Goal: Ask a question

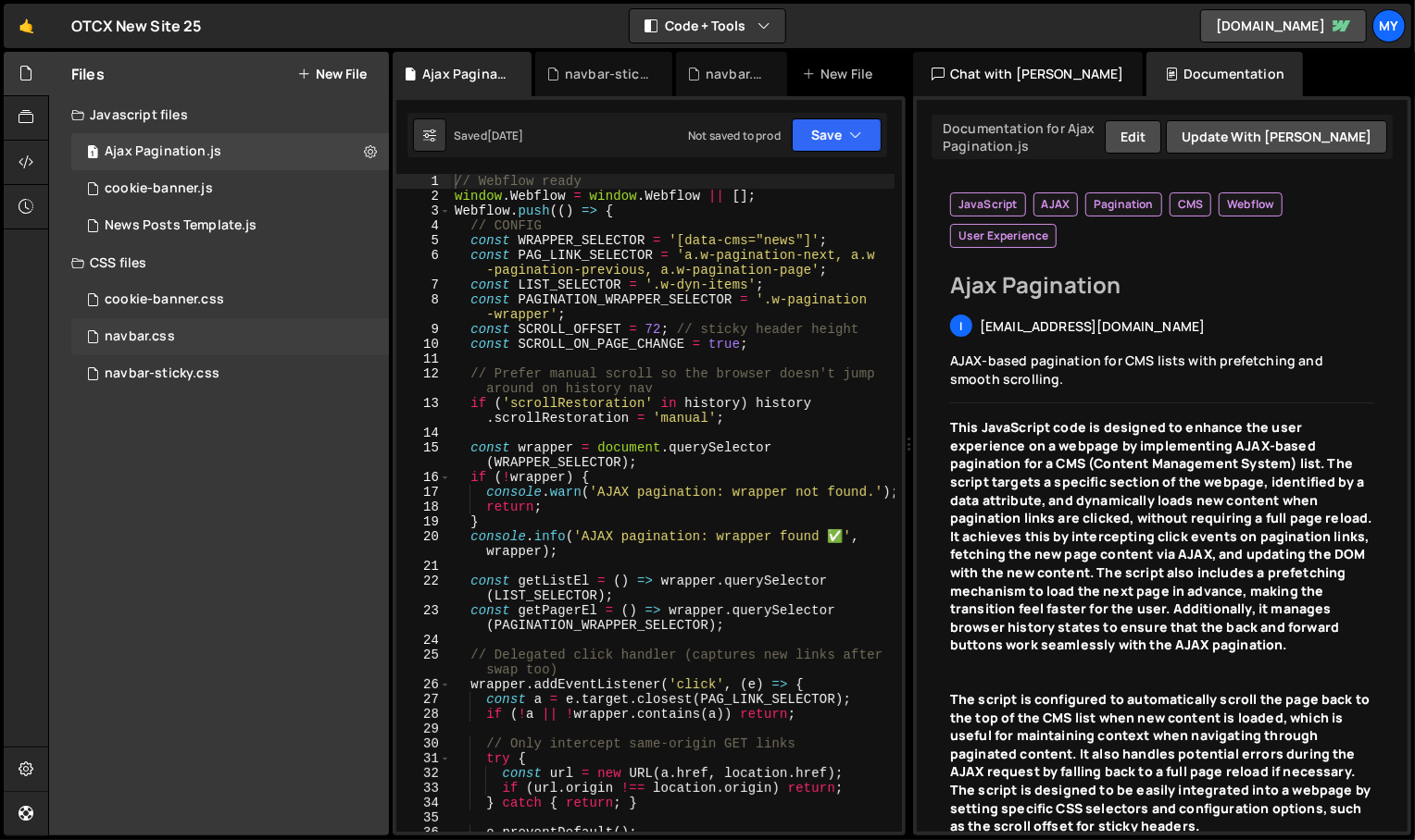
click at [207, 331] on div "navbar.css 0" at bounding box center [230, 337] width 318 height 37
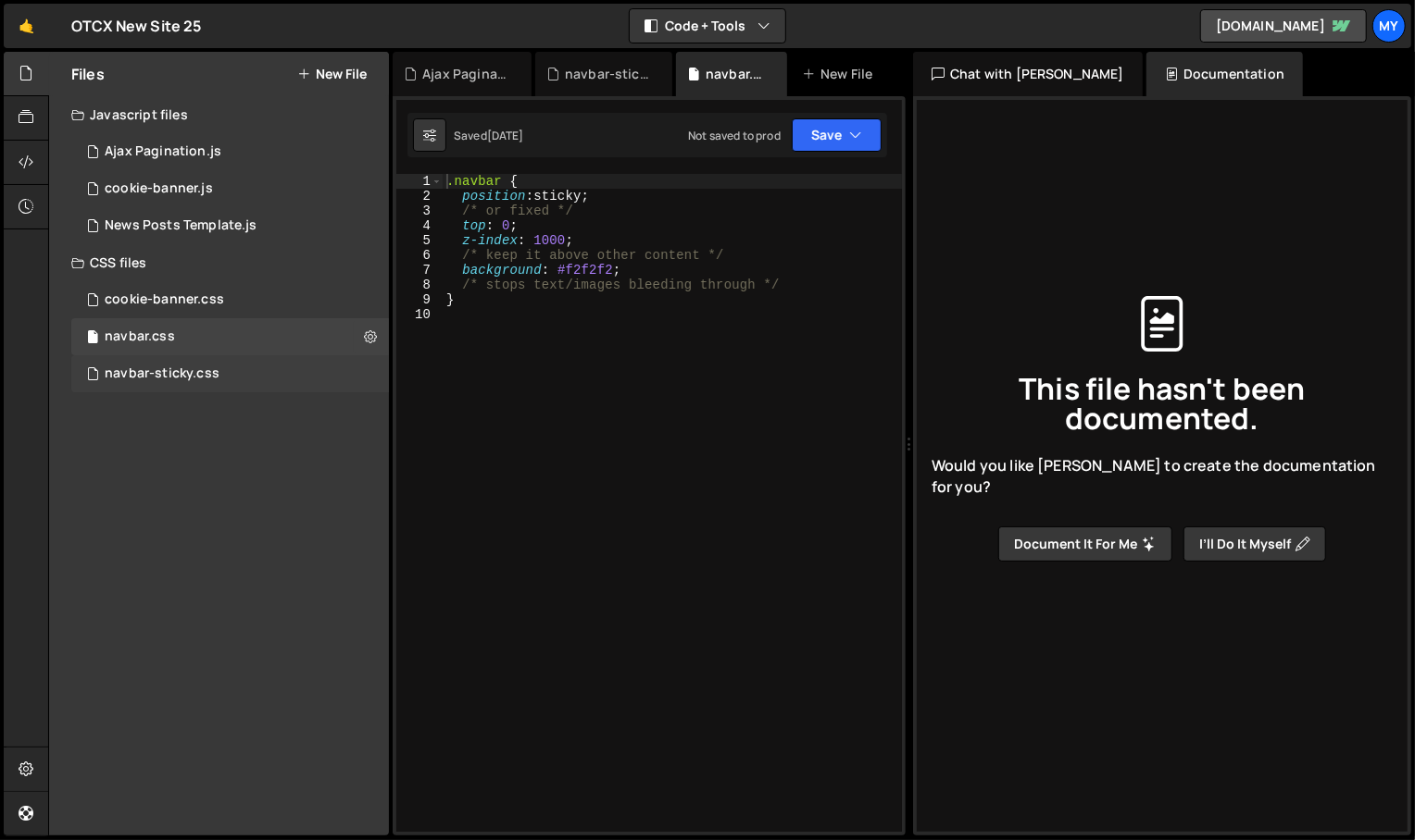
click at [196, 369] on div "navbar-sticky.css" at bounding box center [162, 374] width 115 height 17
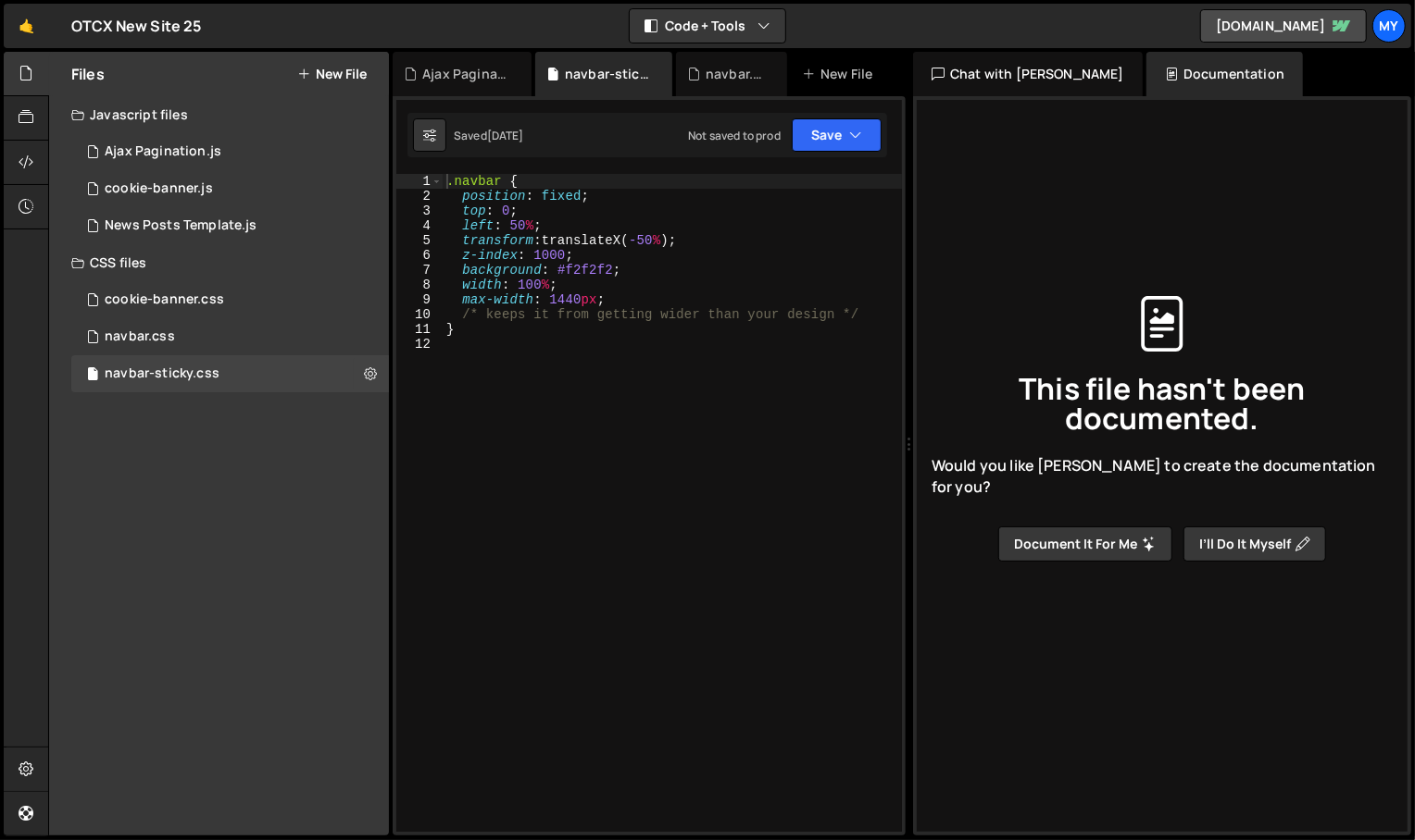
type textarea "max-width: 1440px;"
click at [577, 299] on div ".navbar { position : fixed ; top : 0 ; left : 50 % ; transform : translateX( -5…" at bounding box center [673, 517] width 460 height 688
click at [1005, 78] on div "Chat with [PERSON_NAME]" at bounding box center [1028, 74] width 230 height 44
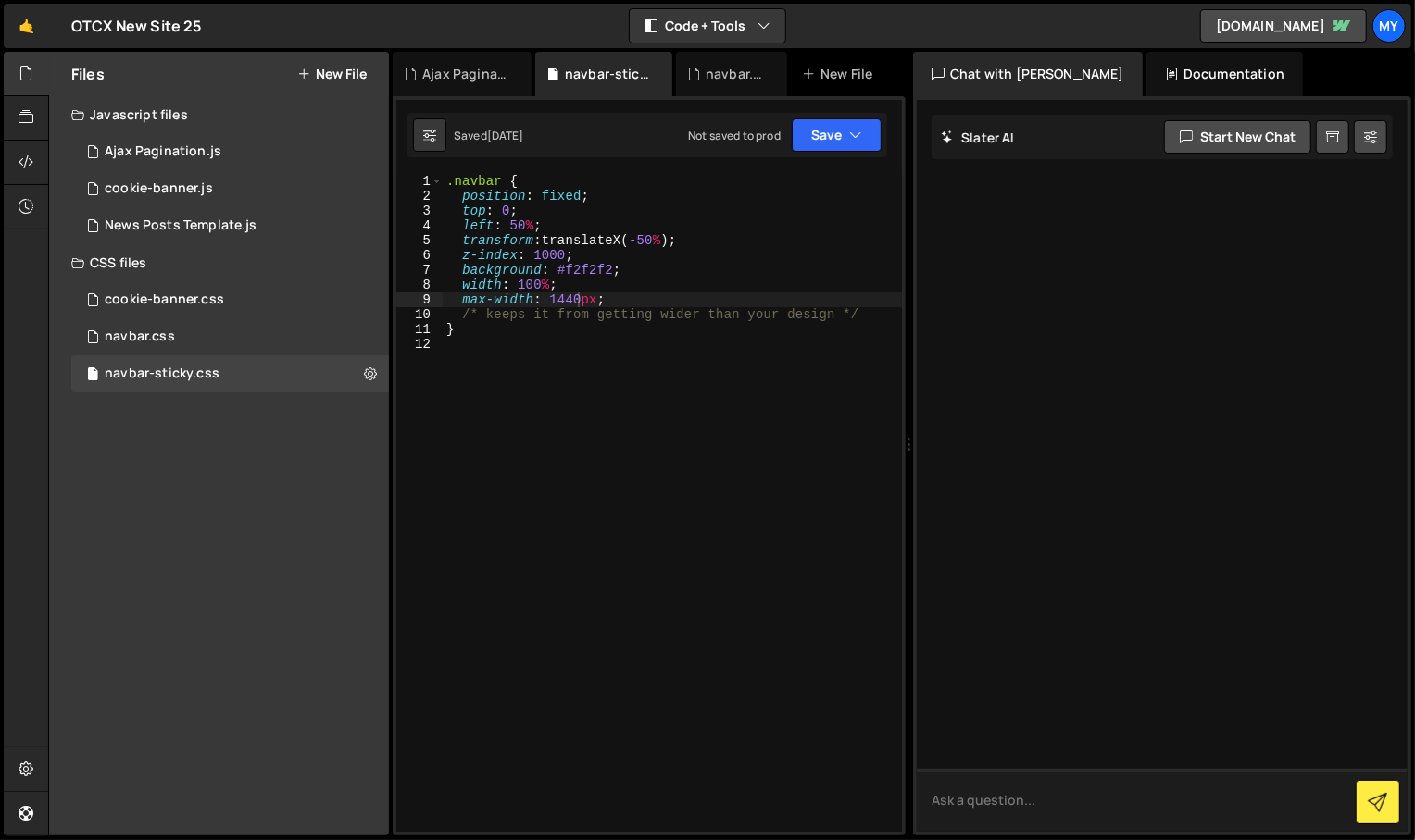
click at [1042, 805] on textarea at bounding box center [1161, 800] width 491 height 63
type textarea "can you add breakpoints to show hamburger menu on phones"
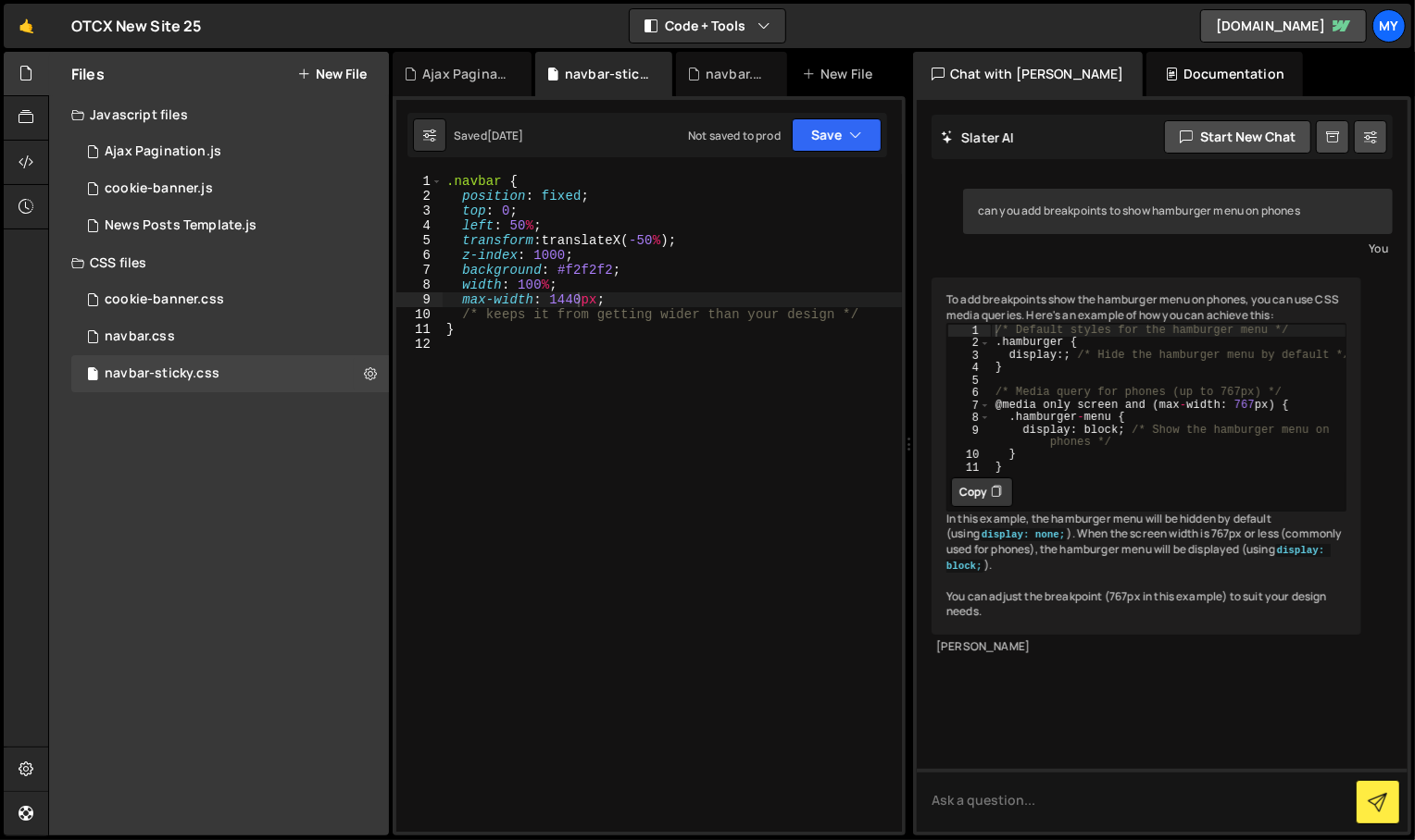
click at [747, 50] on div "Hold on a sec... Are you certain you wish to leave this page? Any changes you'v…" at bounding box center [708, 420] width 1415 height 840
click at [751, 36] on button "Code + Tools" at bounding box center [708, 25] width 156 height 33
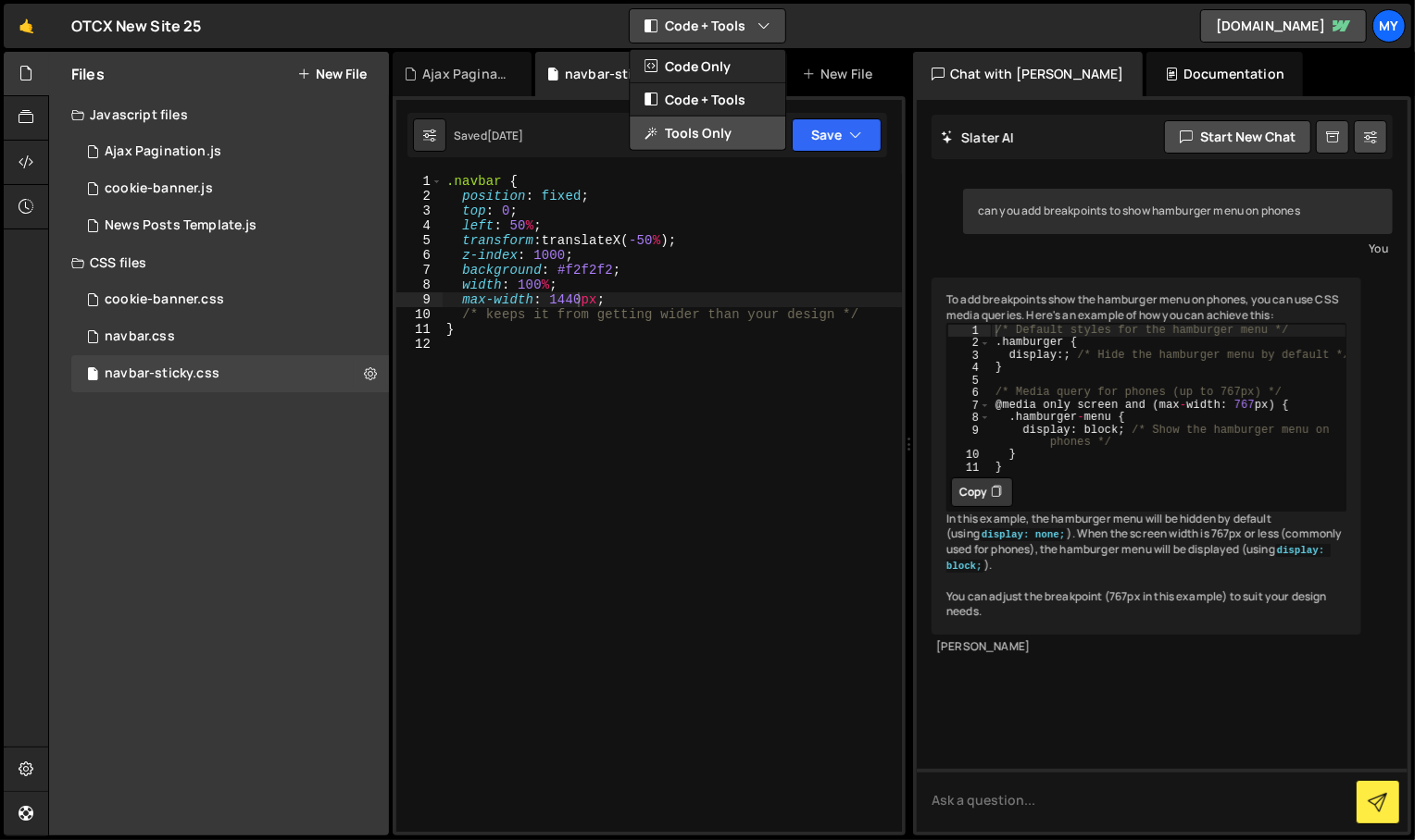
click at [728, 132] on button "Tools Only" at bounding box center [708, 133] width 156 height 33
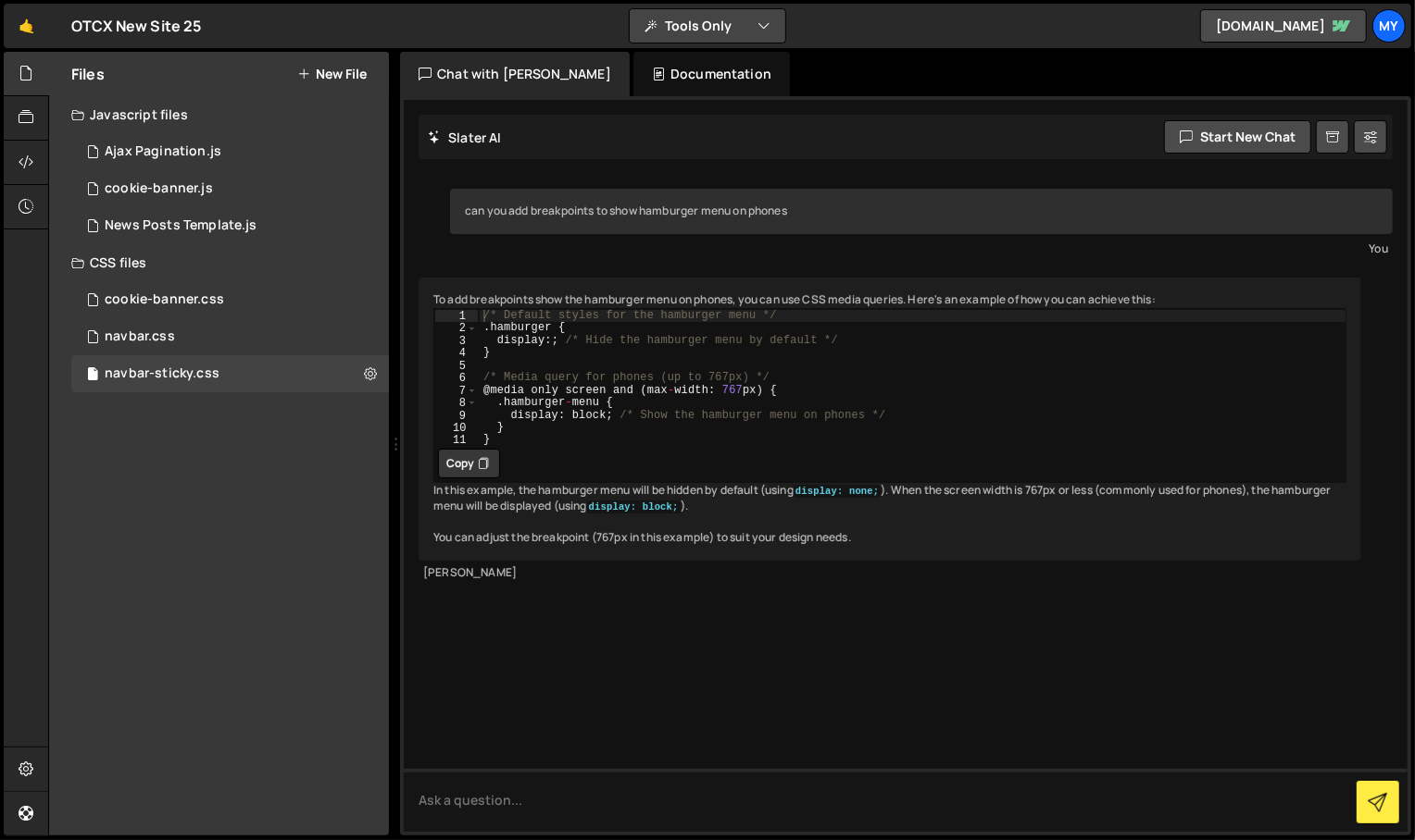
click at [735, 16] on button "Tools Only" at bounding box center [708, 25] width 156 height 33
click at [725, 71] on button "Code Only" at bounding box center [708, 66] width 156 height 33
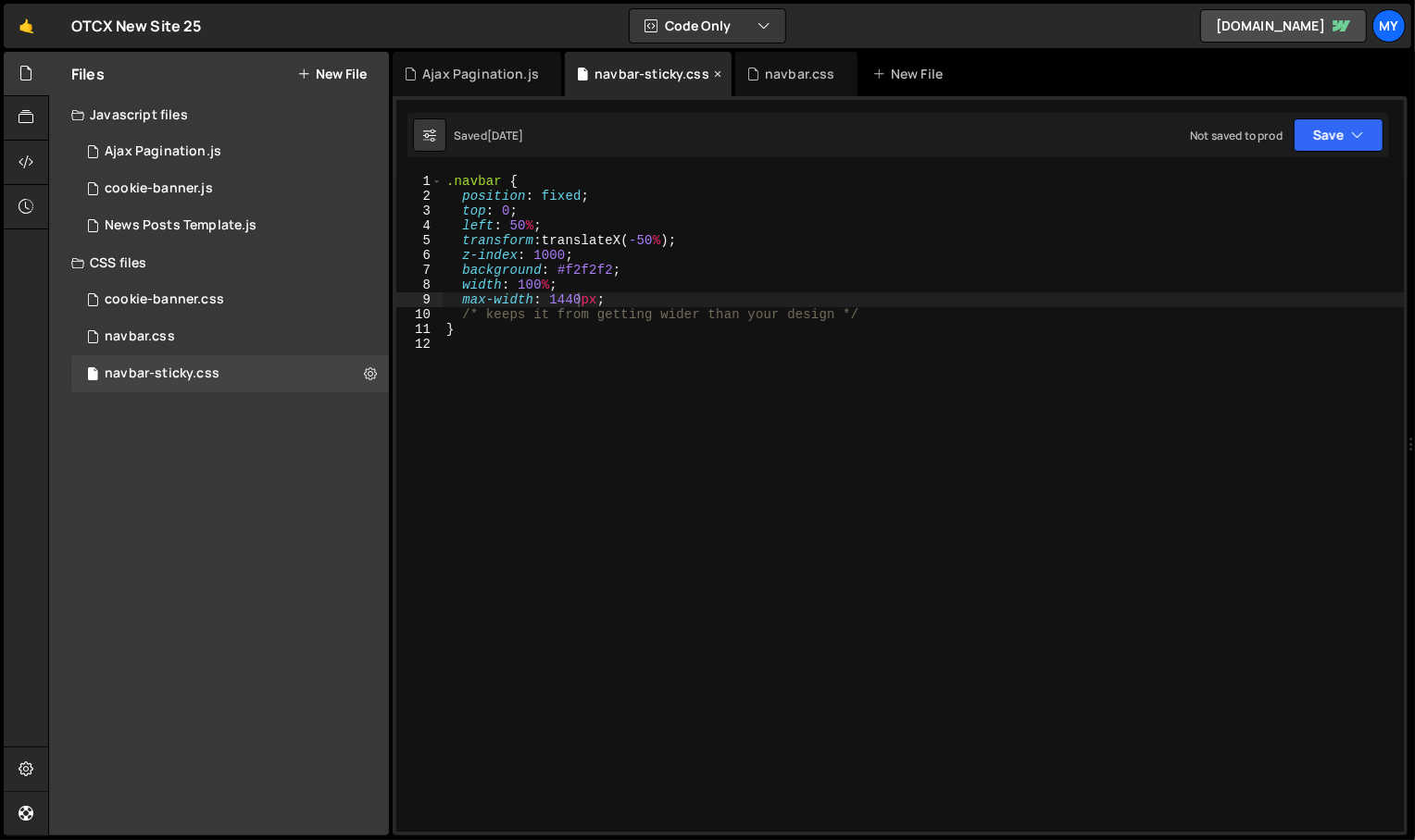
click at [711, 74] on icon at bounding box center [717, 74] width 13 height 19
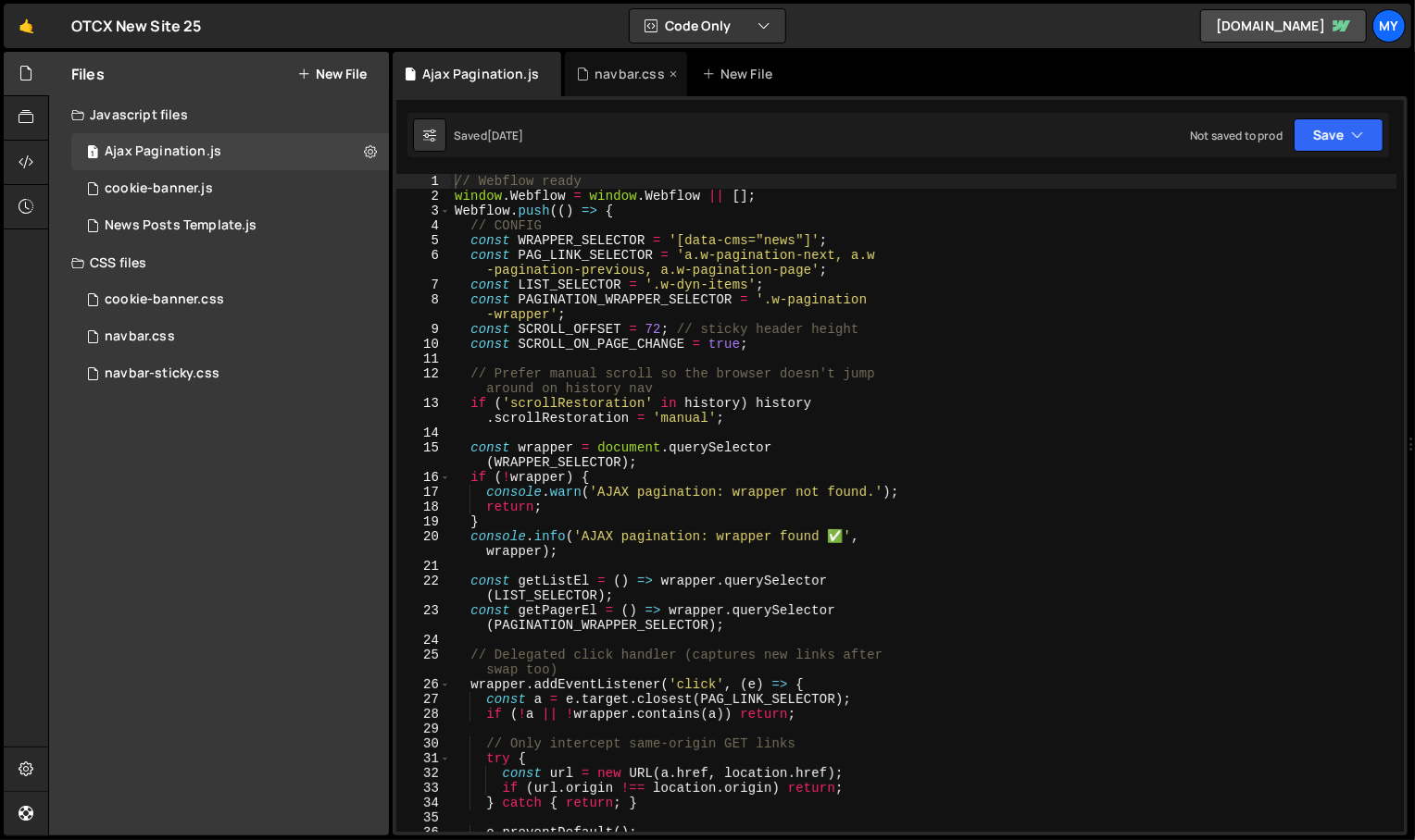
click at [667, 75] on icon at bounding box center [673, 74] width 13 height 19
click at [541, 72] on icon at bounding box center [547, 74] width 13 height 19
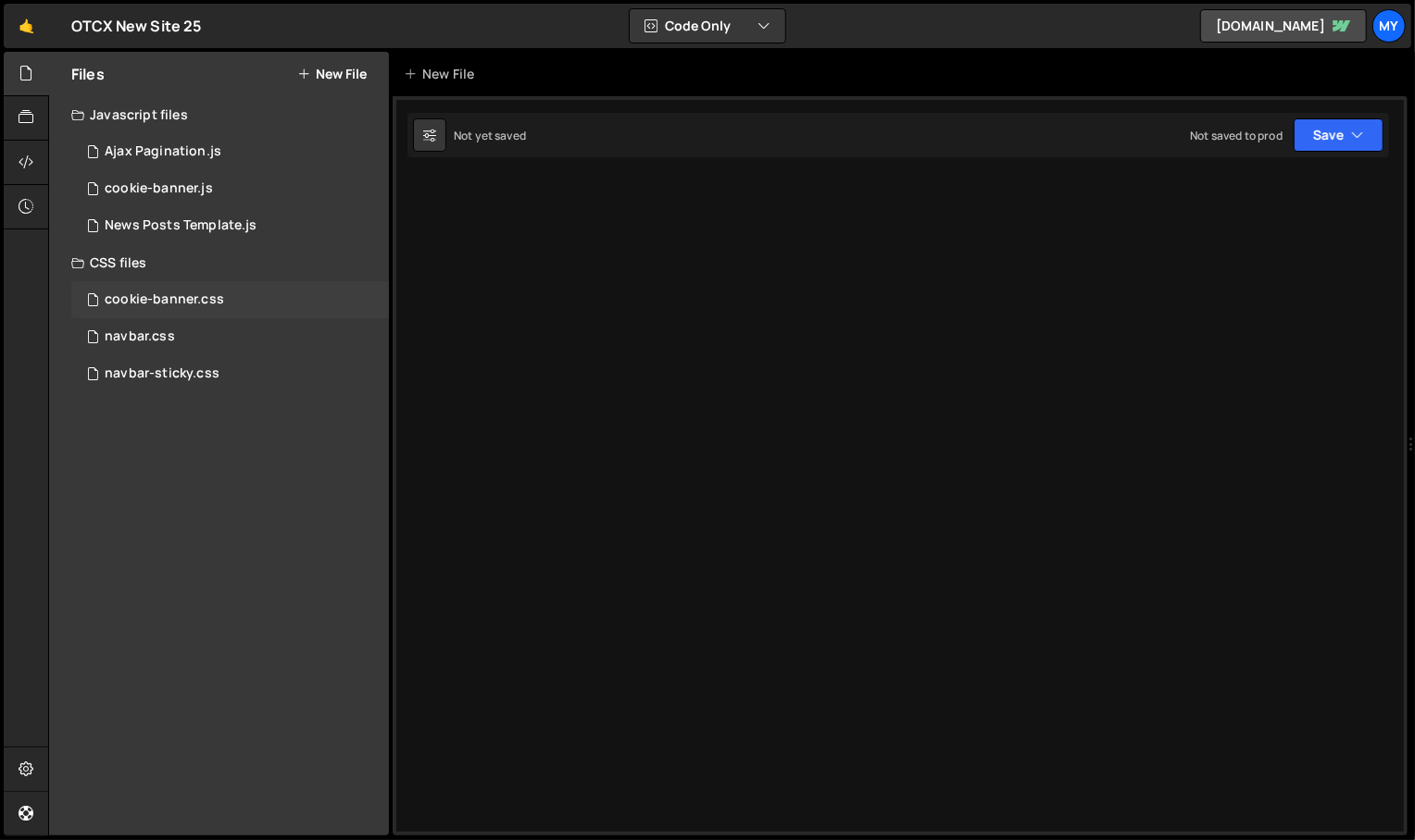
click at [201, 297] on div "cookie-banner.css" at bounding box center [165, 300] width 120 height 17
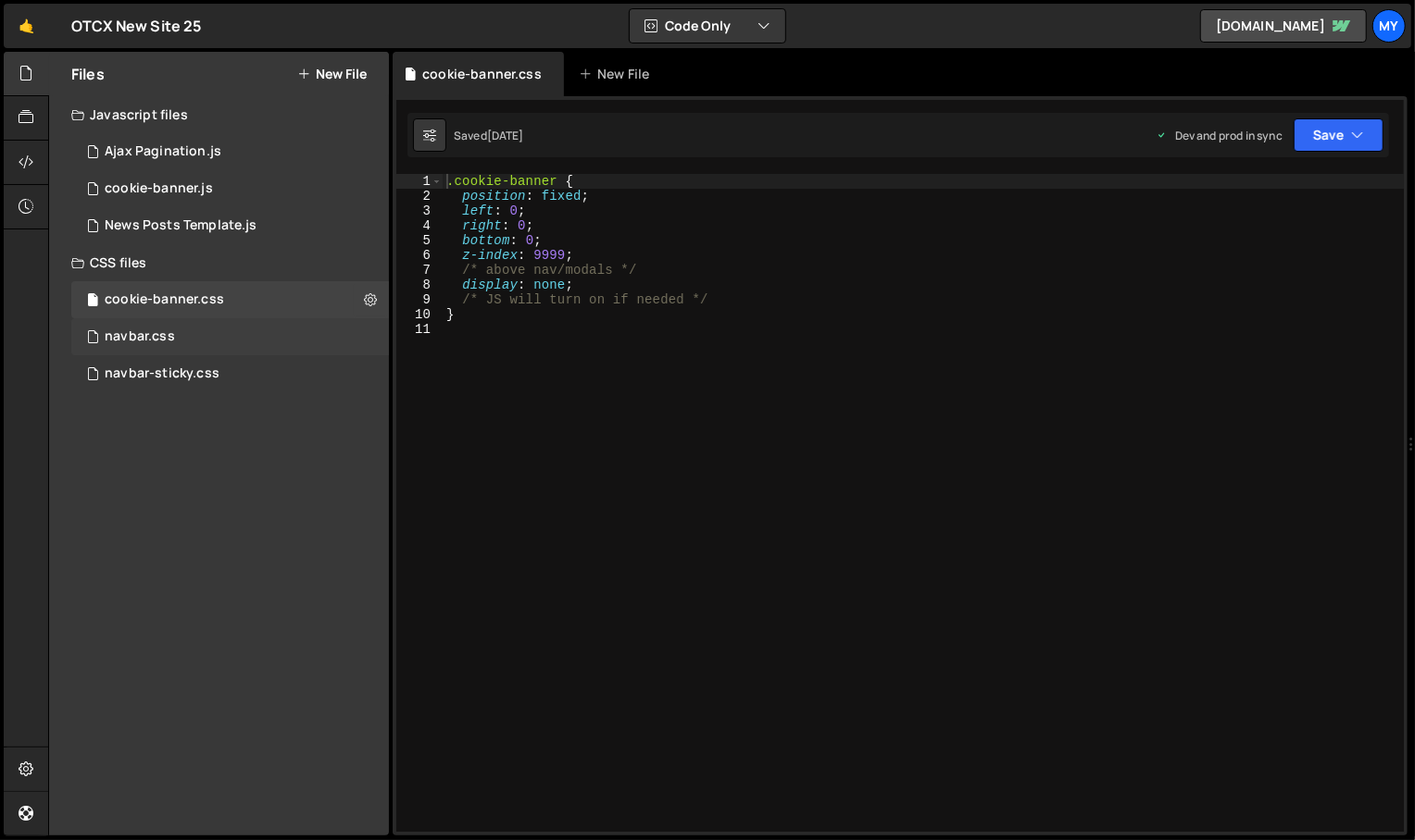
click at [194, 326] on div "navbar.css 0" at bounding box center [230, 337] width 318 height 37
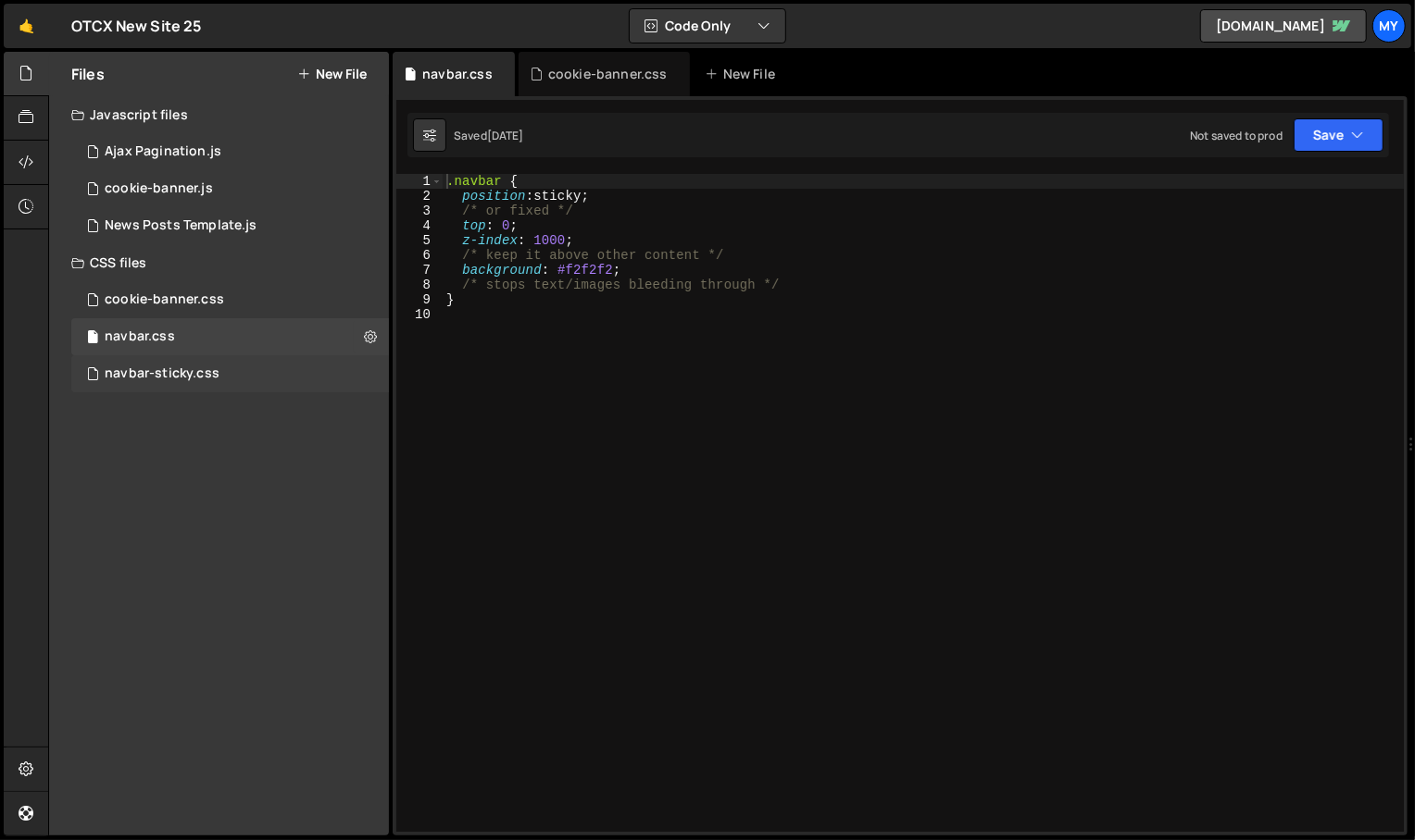
click at [188, 377] on div "navbar-sticky.css" at bounding box center [162, 374] width 115 height 17
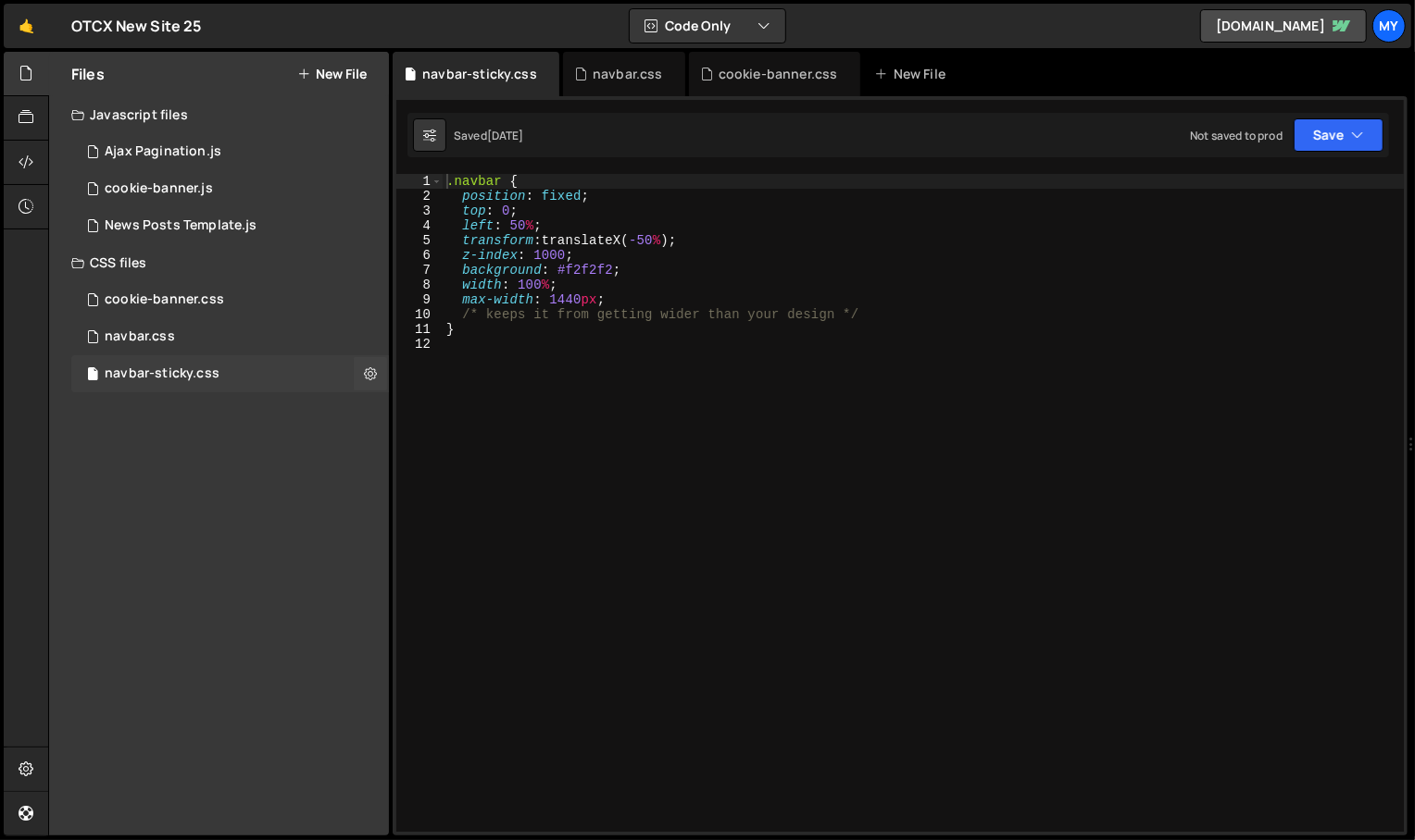
scroll to position [1314, 0]
click at [259, 329] on div "navbar.css 0" at bounding box center [230, 337] width 318 height 37
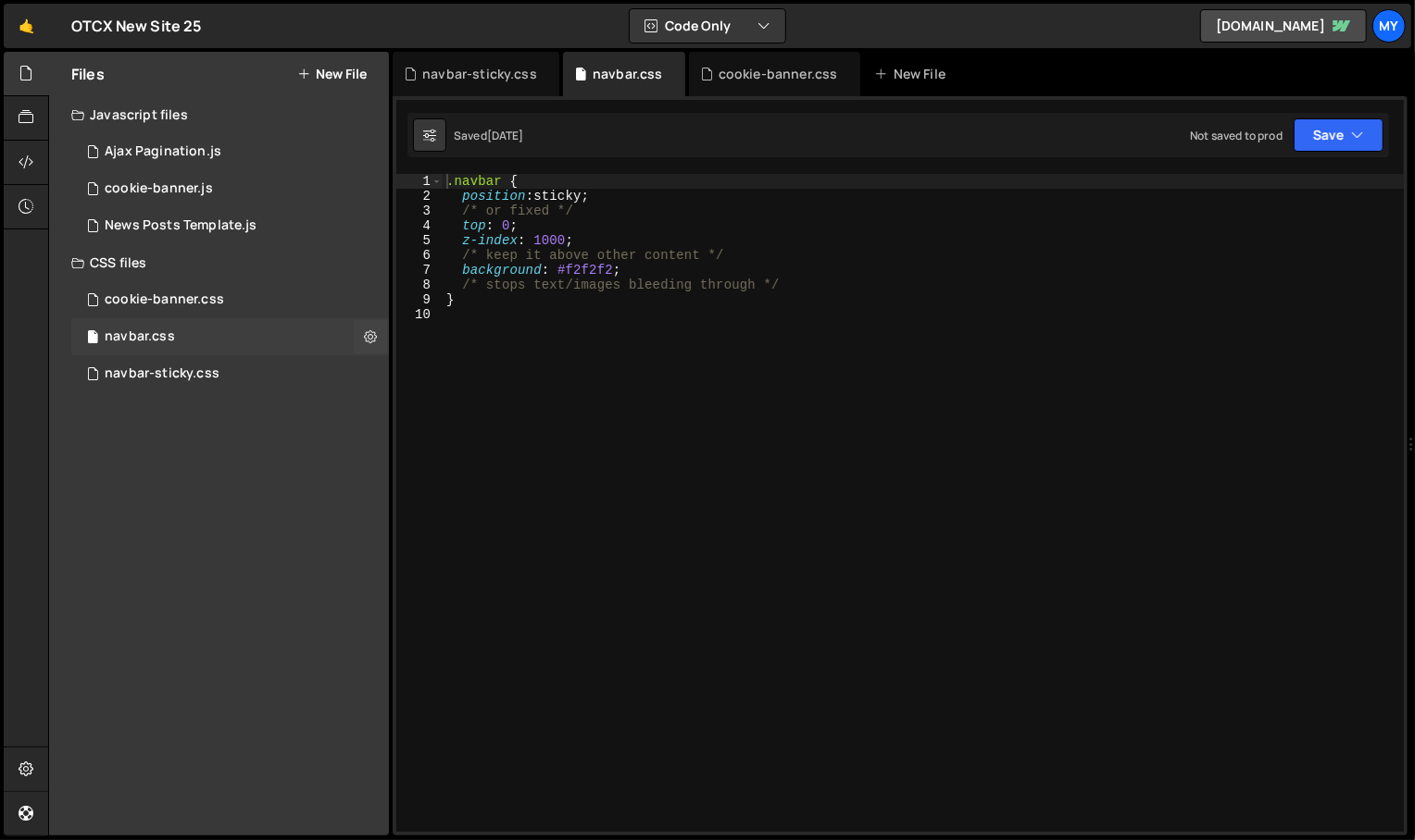
scroll to position [0, 0]
click at [368, 336] on icon at bounding box center [370, 337] width 13 height 18
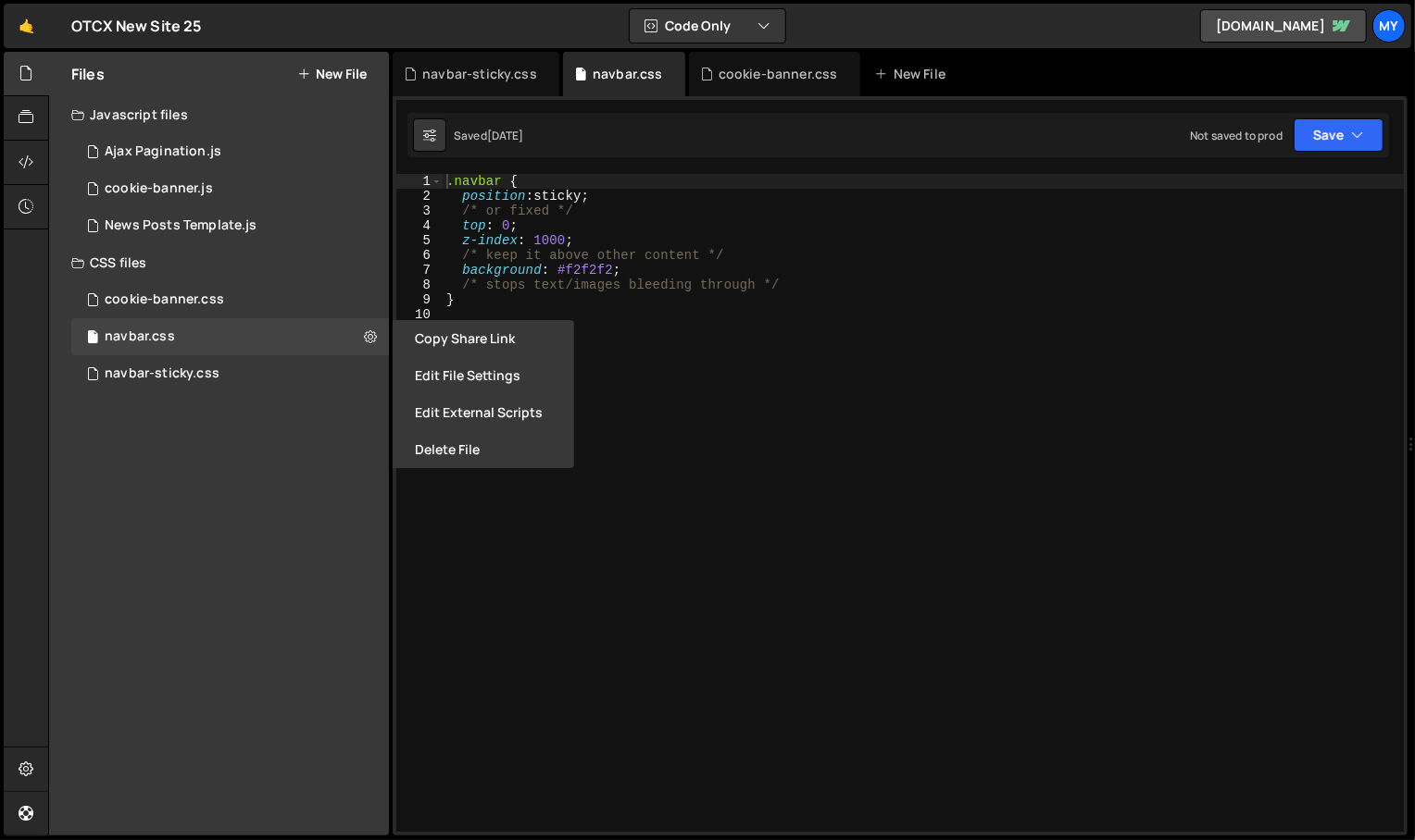
click at [221, 549] on div "Files New File Javascript files 1 Ajax Pagination.js 0 1 cookie-banner.js 0 0 N…" at bounding box center [219, 443] width 340 height 784
click at [181, 373] on div "navbar-sticky.css" at bounding box center [162, 374] width 115 height 17
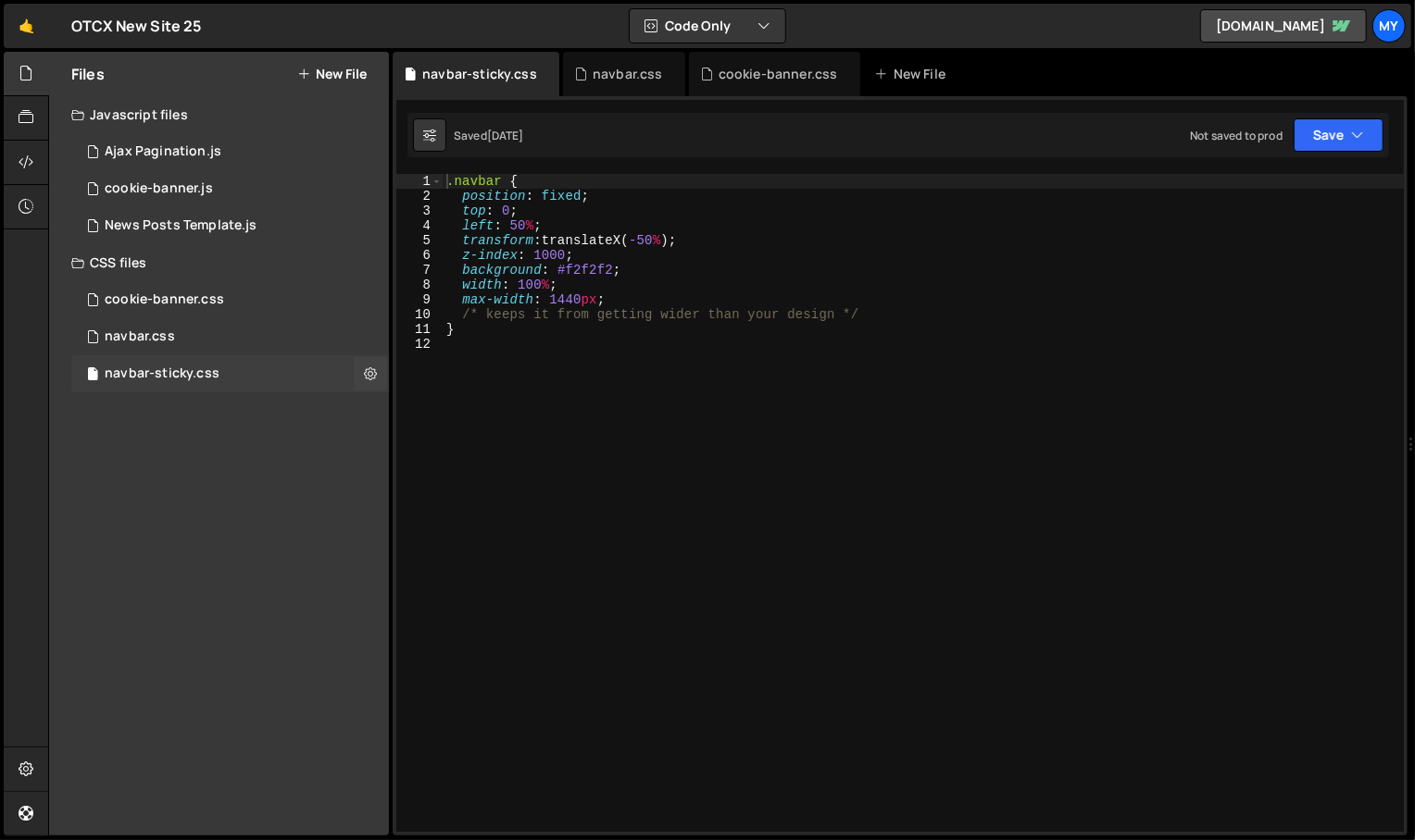
scroll to position [1314, 0]
click at [179, 337] on div "navbar.css 0" at bounding box center [230, 337] width 318 height 37
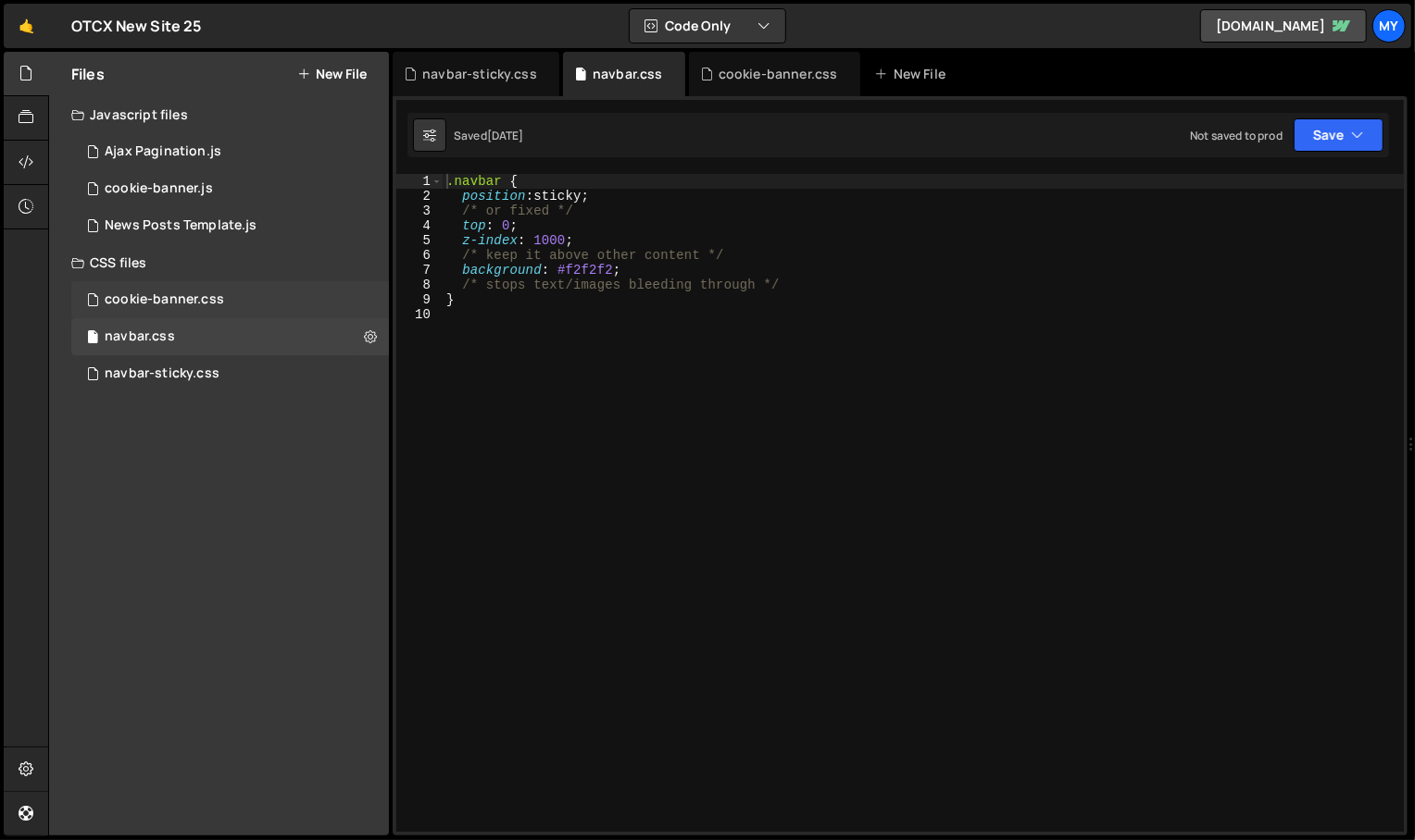
click at [186, 303] on div "cookie-banner.css" at bounding box center [165, 300] width 120 height 17
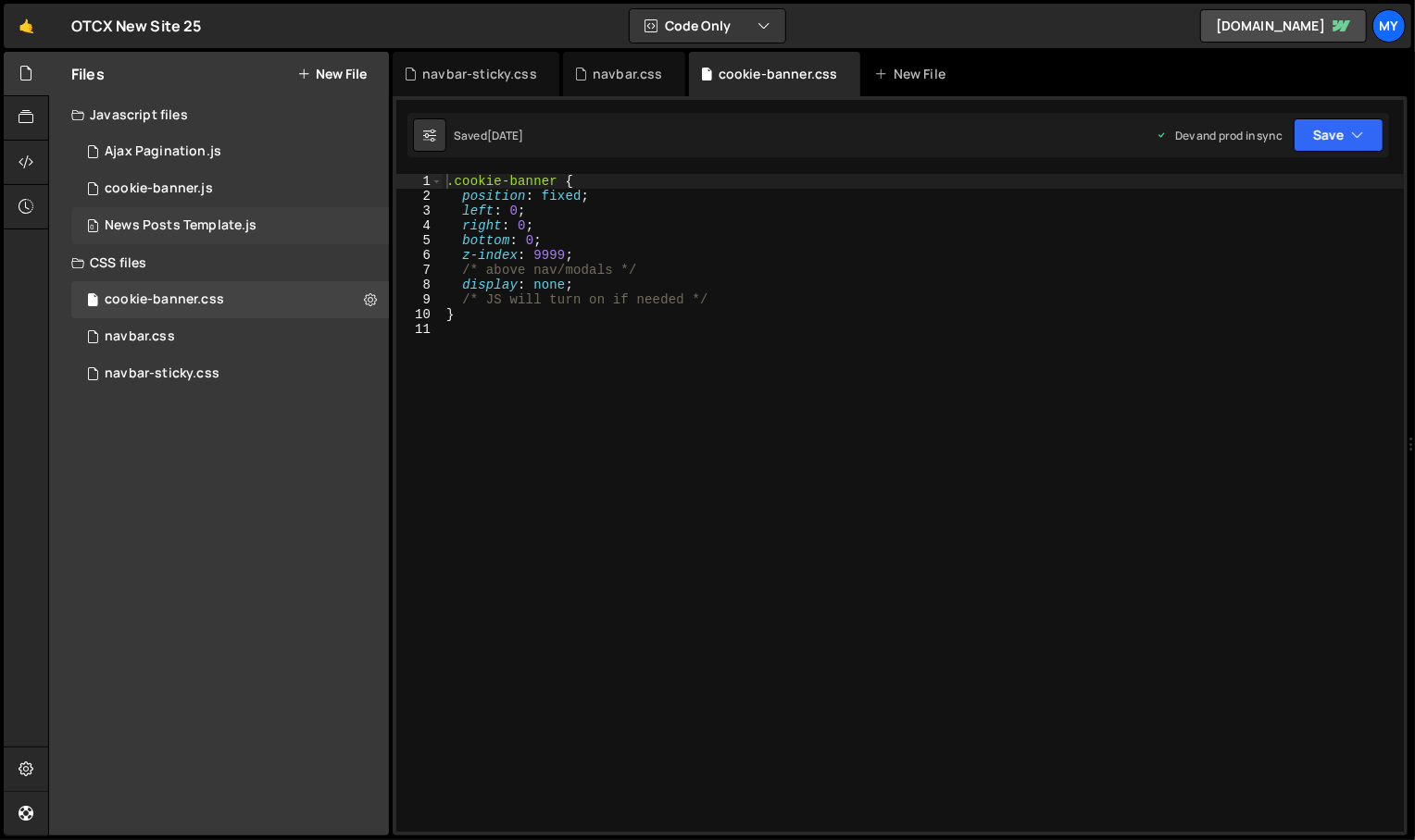
click at [192, 212] on div "0 News Posts Template.js 0" at bounding box center [230, 226] width 318 height 37
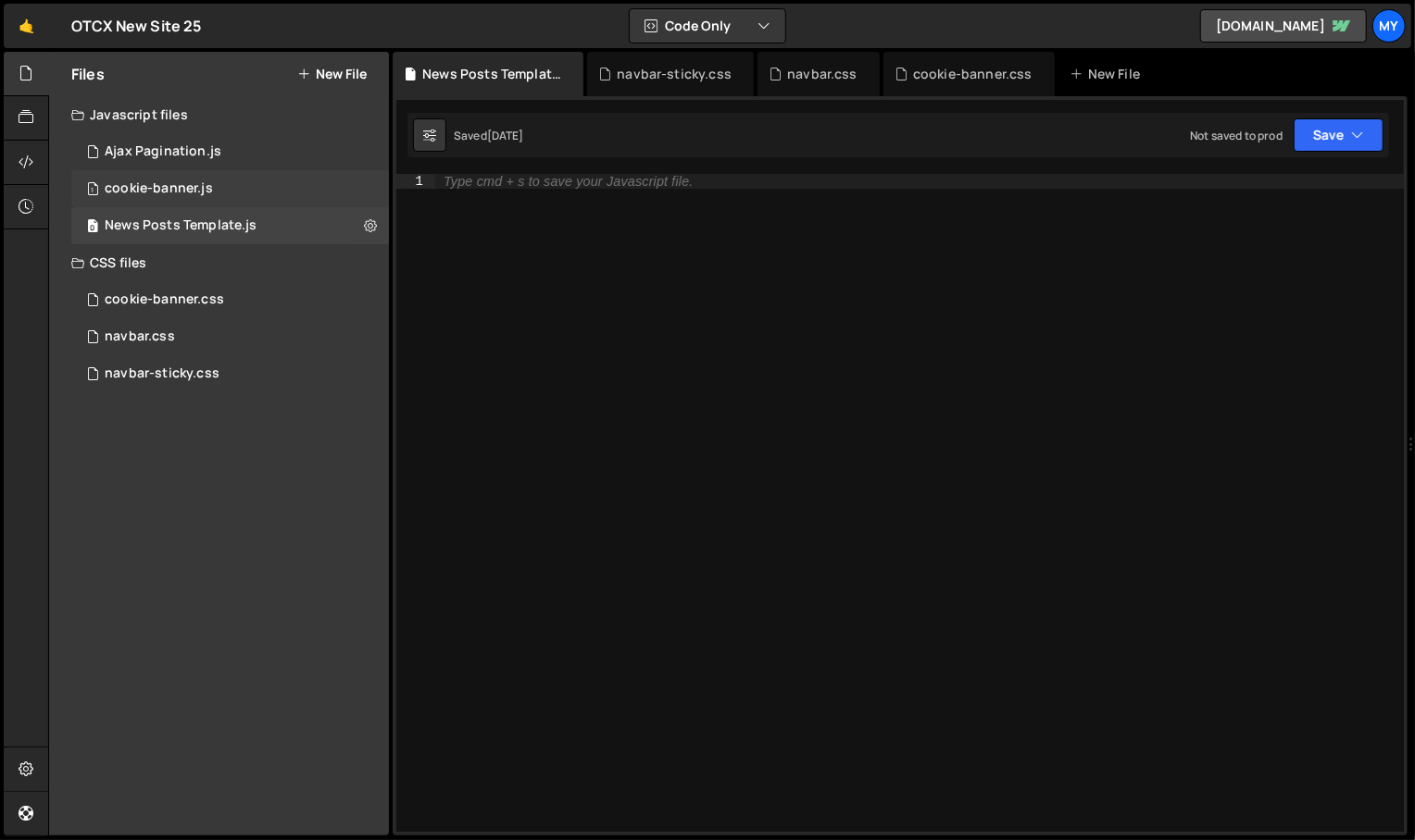
click at [192, 183] on div "cookie-banner.js" at bounding box center [159, 189] width 108 height 17
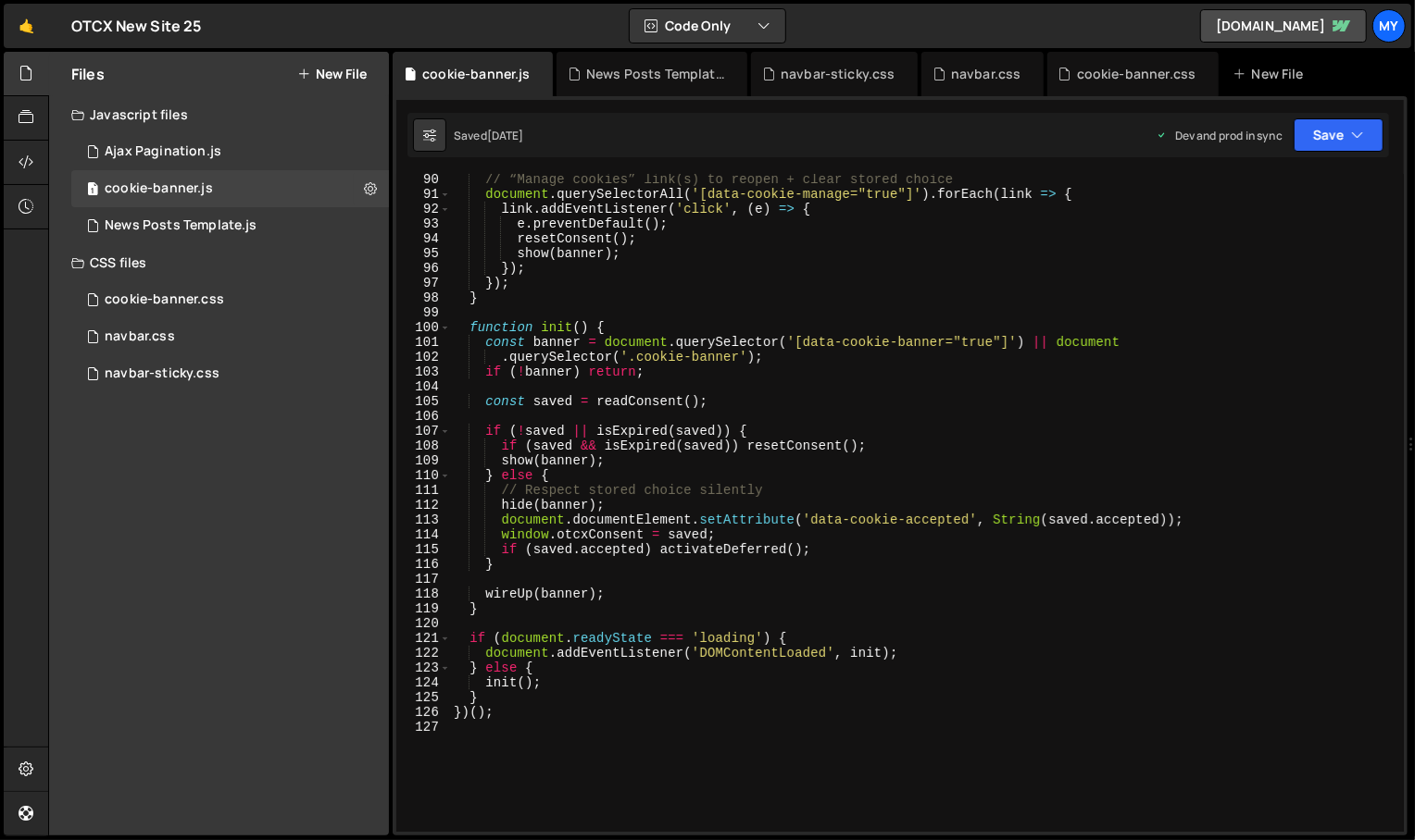
scroll to position [1544, 0]
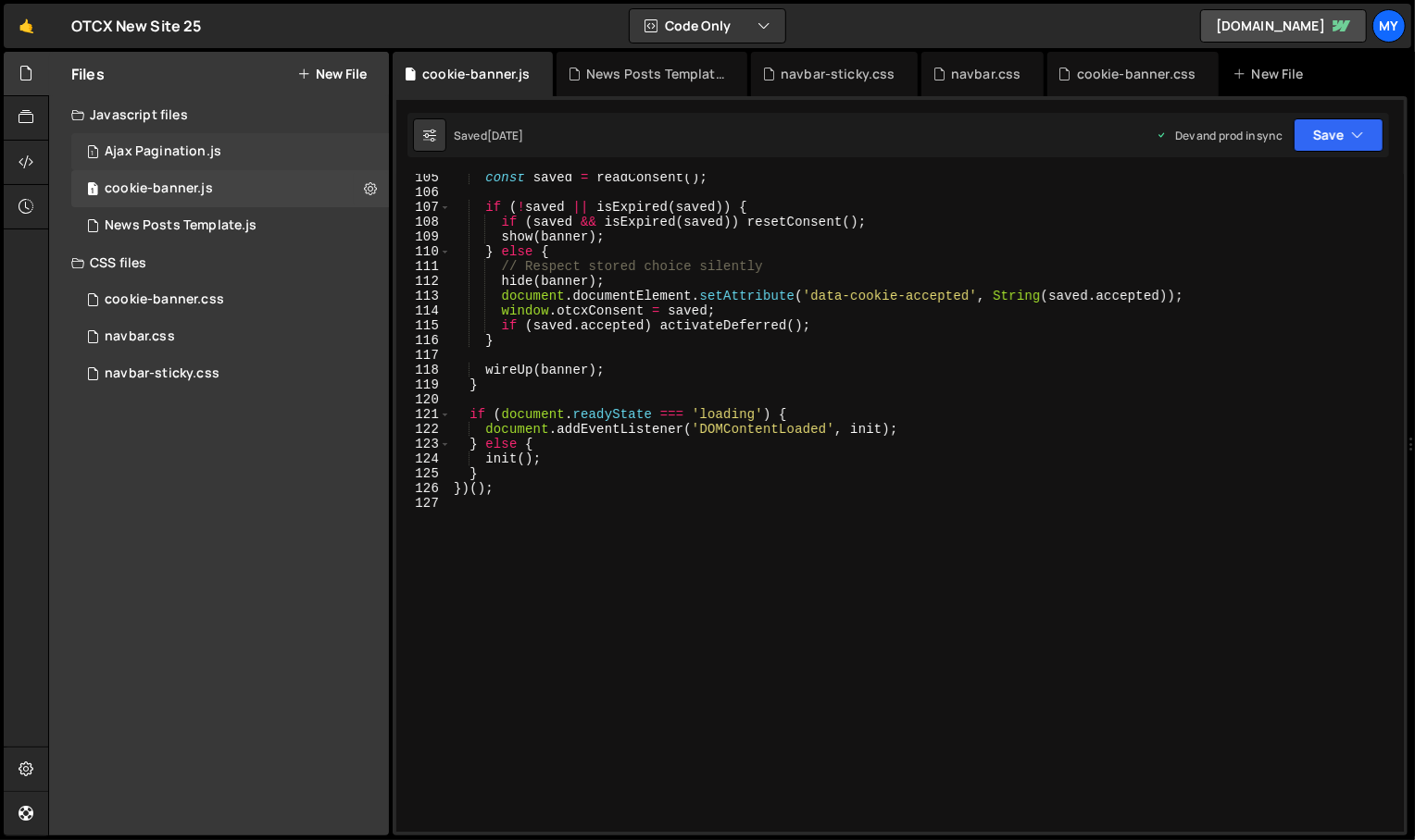
click at [281, 146] on div "1 Ajax Pagination.js 0" at bounding box center [230, 151] width 318 height 37
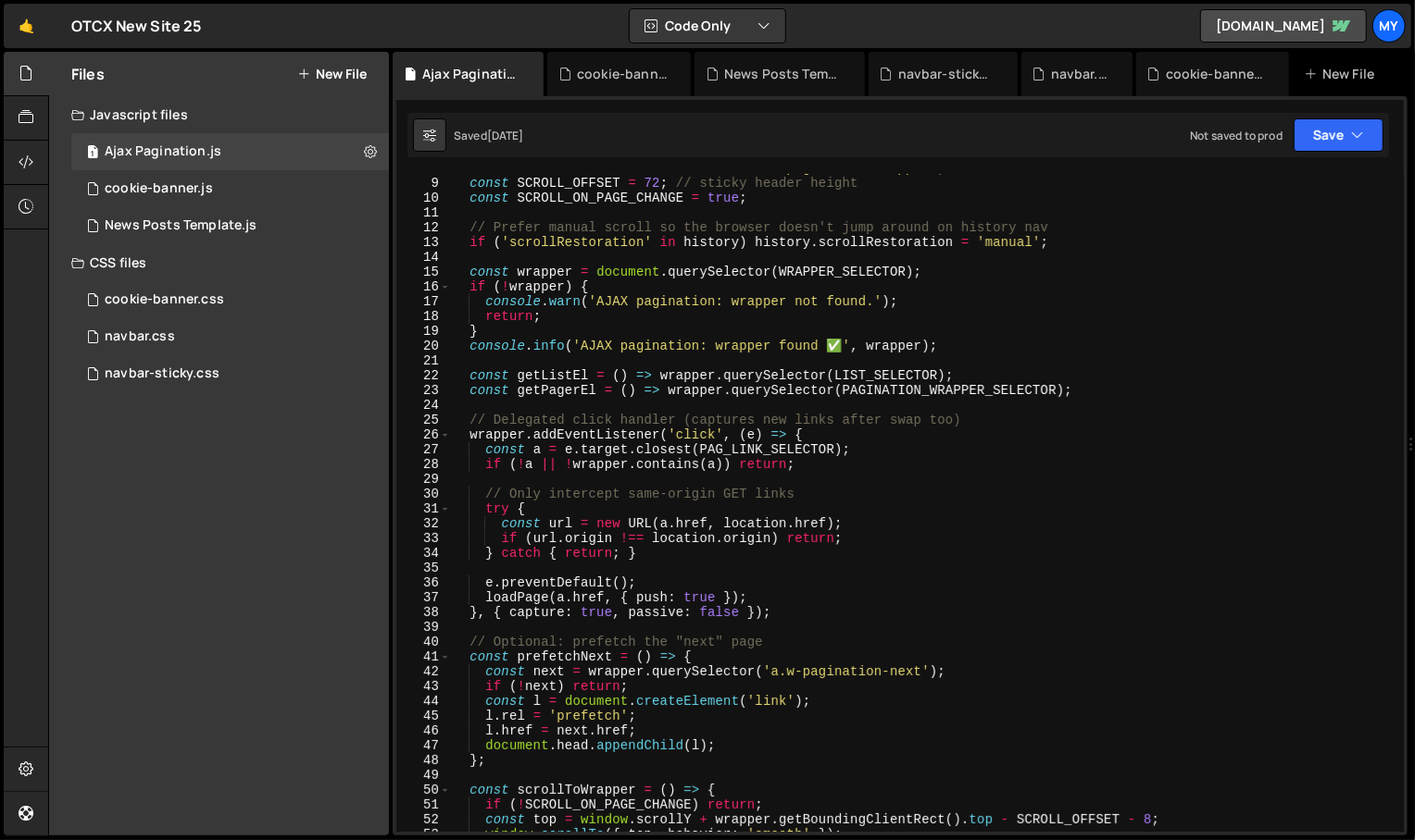
scroll to position [0, 0]
